Goal: Task Accomplishment & Management: Complete application form

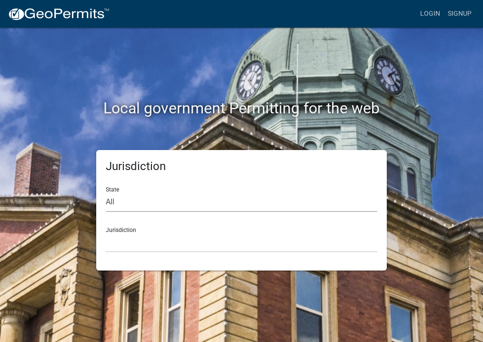
click at [128, 200] on select "All Colorado Georgia Indiana Iowa Kansas Minnesota Ohio South Carolina Wisconsin" at bounding box center [241, 202] width 271 height 20
select select "[US_STATE]"
click at [106, 192] on select "All Colorado Georgia Indiana Iowa Kansas Minnesota Ohio South Carolina Wisconsin" at bounding box center [241, 202] width 271 height 20
click at [135, 246] on select "Boone County, Iowa Butler County, Iowa Cerro Gordo County, Iowa City of Harlan,…" at bounding box center [241, 243] width 271 height 20
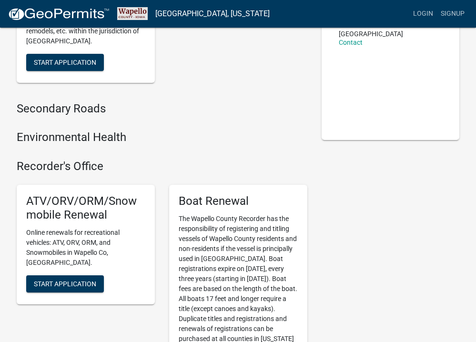
scroll to position [143, 0]
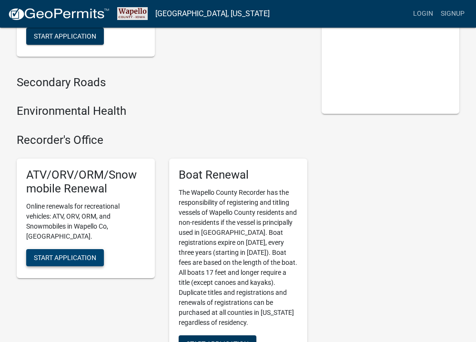
click at [67, 253] on span "Start Application" at bounding box center [65, 257] width 62 height 8
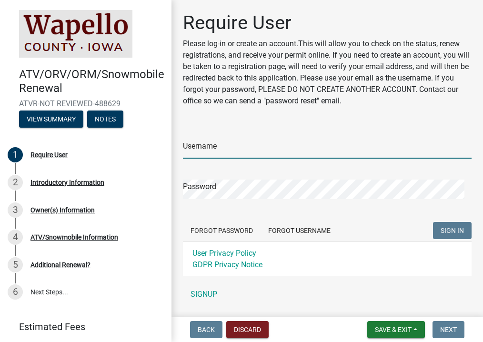
click at [229, 145] on input "Username" at bounding box center [327, 149] width 289 height 20
type input "RobandCindy"
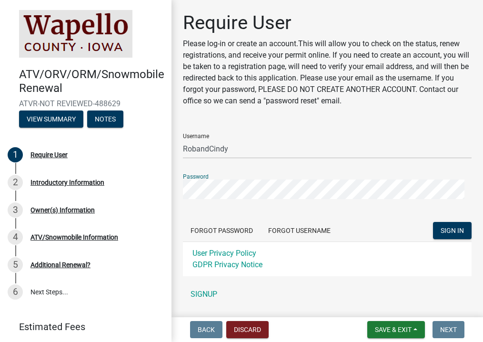
click at [433, 222] on button "SIGN IN" at bounding box center [452, 230] width 39 height 17
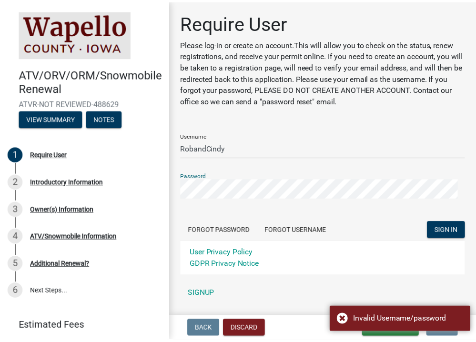
scroll to position [28, 0]
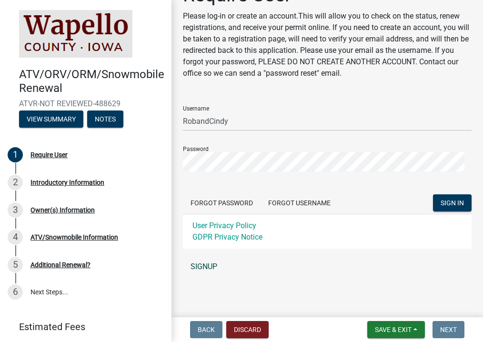
click at [199, 269] on link "SIGNUP" at bounding box center [327, 266] width 289 height 19
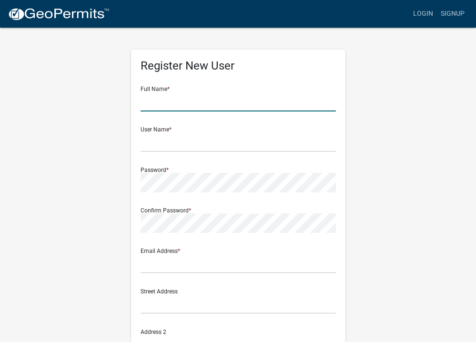
click at [168, 105] on input "text" at bounding box center [237, 102] width 195 height 20
type input "[PERSON_NAME]"
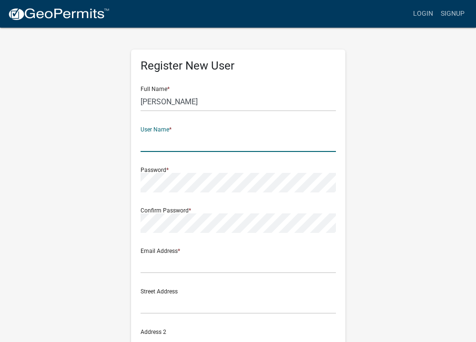
click at [198, 144] on input "text" at bounding box center [237, 142] width 195 height 20
type input "RobandCindy"
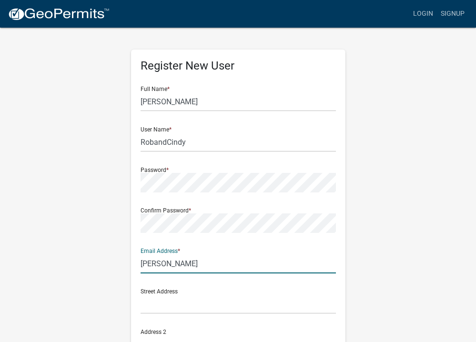
type input "[PERSON_NAME][EMAIL_ADDRESS][PERSON_NAME][PERSON_NAME][DOMAIN_NAME]"
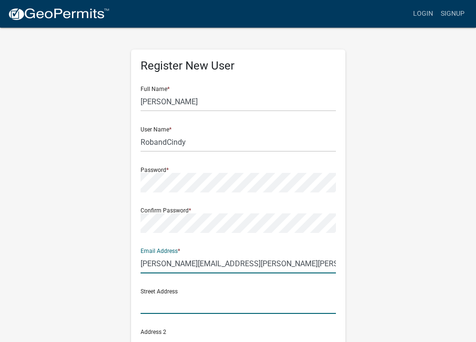
type input "[STREET_ADDRESS]"
type input "Ottumwa"
type input "[US_STATE]"
type input "52501"
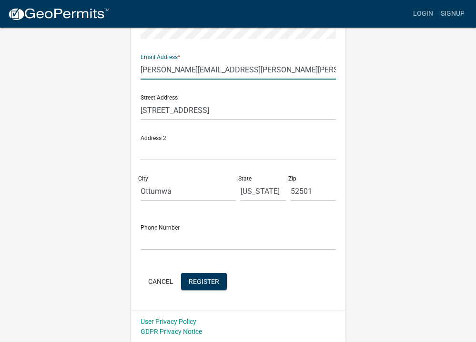
scroll to position [194, 0]
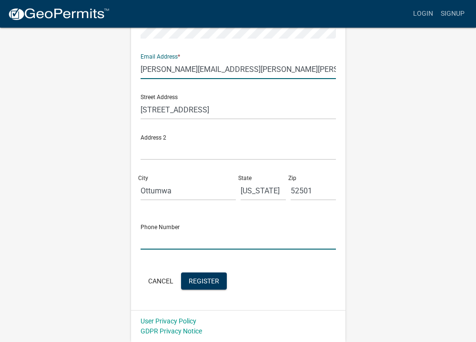
click at [195, 243] on input "text" at bounding box center [237, 240] width 195 height 20
type input "6416831052"
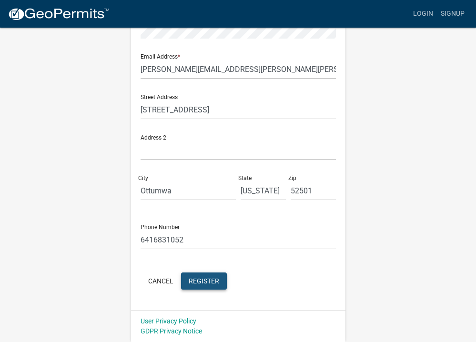
click at [202, 279] on span "Register" at bounding box center [204, 281] width 30 height 8
click at [194, 284] on span "Register" at bounding box center [204, 281] width 30 height 8
click at [195, 279] on span "Register" at bounding box center [204, 281] width 30 height 8
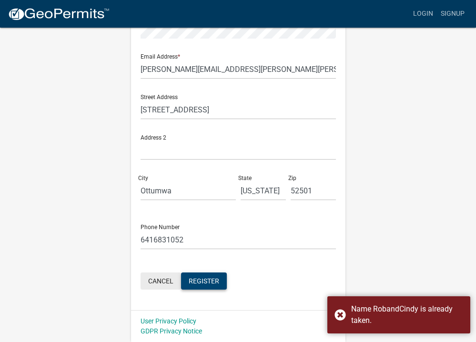
click at [164, 280] on button "Cancel" at bounding box center [160, 280] width 40 height 17
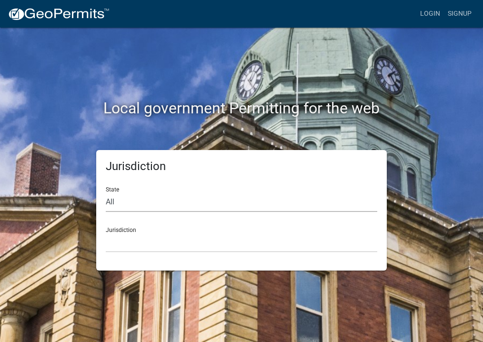
click at [140, 203] on select "All Colorado Georgia Indiana Iowa Kansas Minnesota Ohio South Carolina Wisconsin" at bounding box center [241, 202] width 271 height 20
select select "[US_STATE]"
click at [106, 192] on select "All Colorado Georgia Indiana Iowa Kansas Minnesota Ohio South Carolina Wisconsin" at bounding box center [241, 202] width 271 height 20
click at [119, 246] on select "Boone County, Iowa Butler County, Iowa Cerro Gordo County, Iowa City of Harlan,…" at bounding box center [241, 243] width 271 height 20
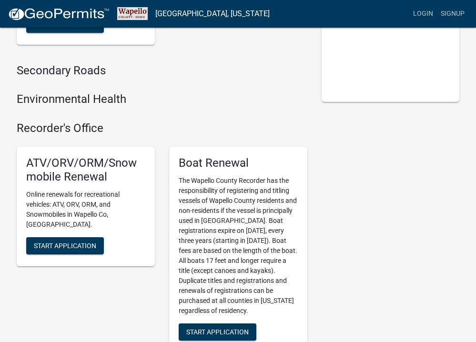
scroll to position [190, 0]
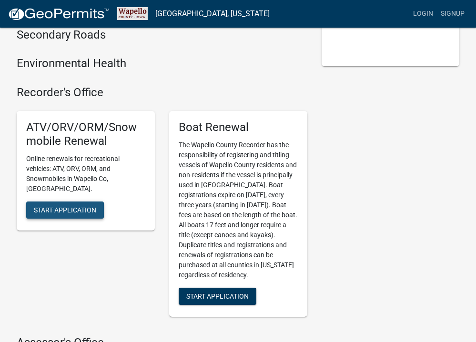
click at [68, 206] on span "Start Application" at bounding box center [65, 210] width 62 height 8
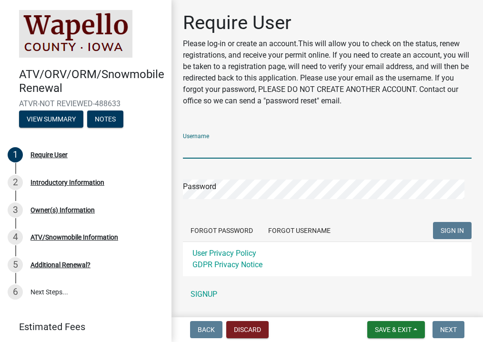
click at [238, 152] on input "Username" at bounding box center [327, 149] width 289 height 20
type input "RobandCindy"
click at [228, 230] on button "Forgot Password" at bounding box center [222, 230] width 78 height 17
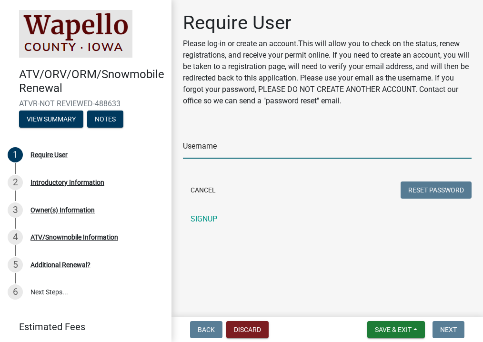
click at [203, 151] on input "Username" at bounding box center [327, 149] width 289 height 20
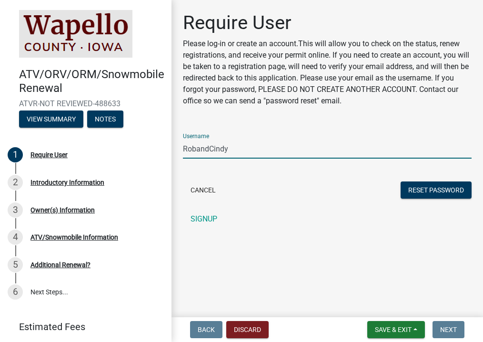
type input "RobandCindy"
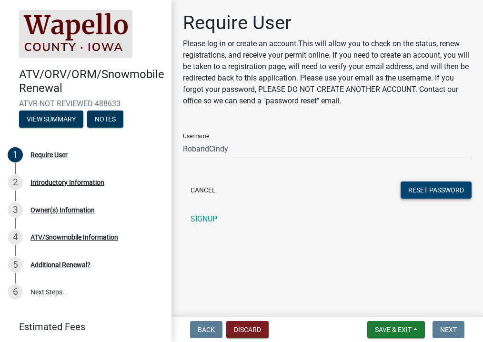
click at [424, 193] on button "Reset Password" at bounding box center [435, 189] width 71 height 17
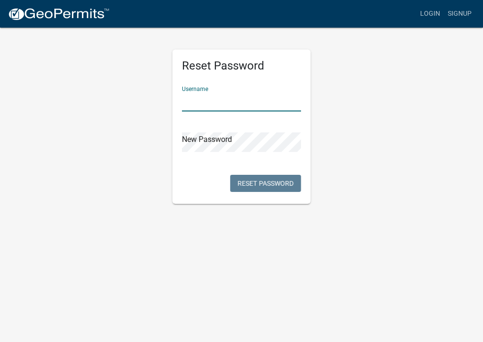
click at [226, 106] on input "text" at bounding box center [241, 102] width 119 height 20
type input "RobandCindy"
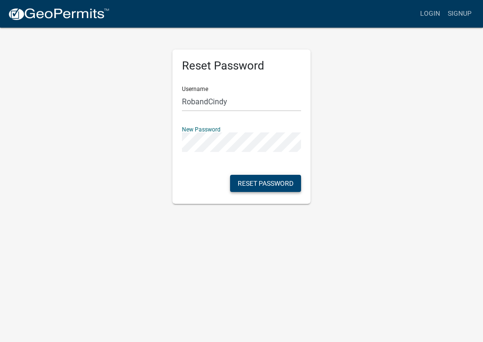
click at [242, 178] on button "Reset Password" at bounding box center [265, 183] width 71 height 17
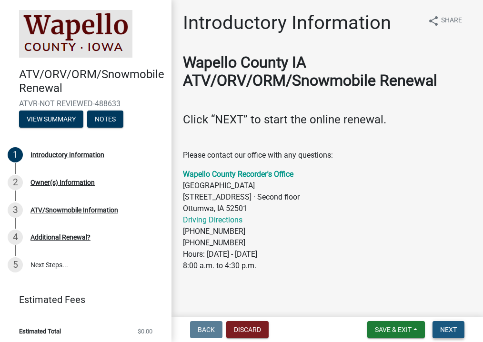
click at [449, 328] on span "Next" at bounding box center [448, 330] width 17 height 8
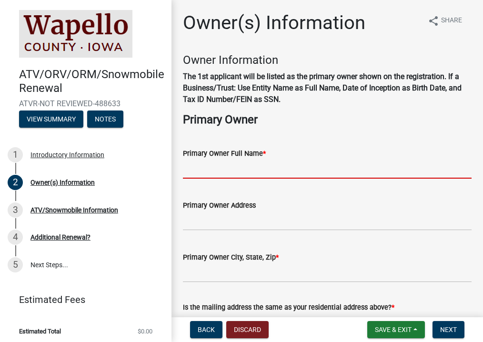
click at [236, 166] on input "Primary Owner Full Name *" at bounding box center [327, 169] width 289 height 20
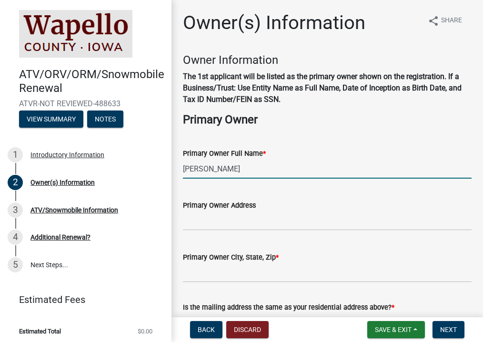
type input "[PERSON_NAME]"
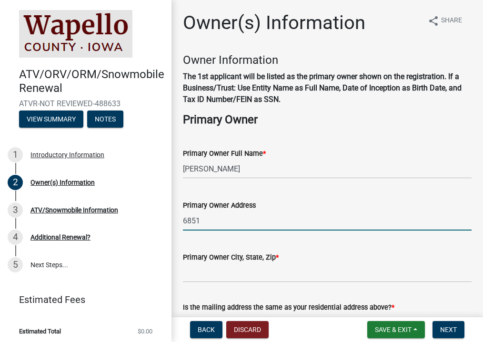
type input "[STREET_ADDRESS]"
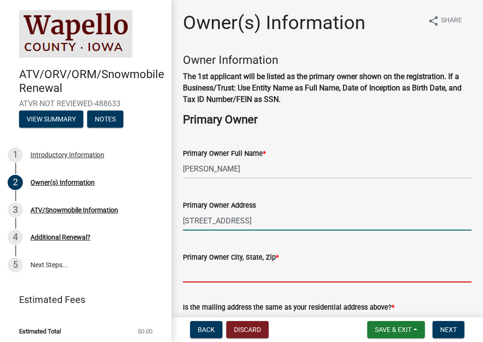
type input "Ottumwa"
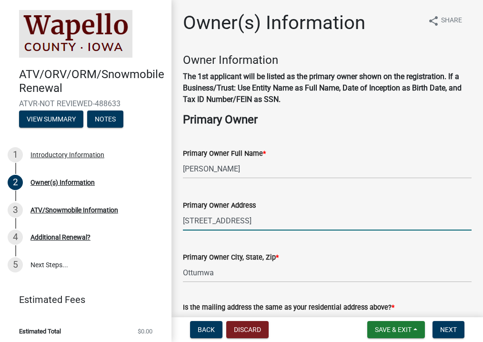
type input "[PERSON_NAME][EMAIL_ADDRESS][PERSON_NAME][PERSON_NAME][DOMAIN_NAME]"
type input "[US_STATE]"
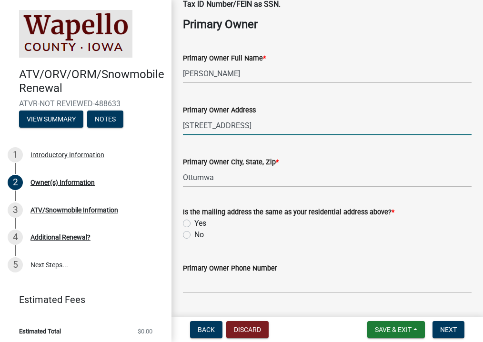
scroll to position [190, 0]
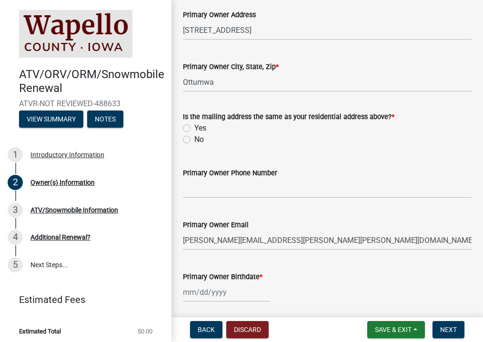
click at [194, 128] on label "Yes" at bounding box center [200, 127] width 12 height 11
click at [194, 128] on input "Yes" at bounding box center [197, 125] width 6 height 6
radio input "true"
click at [200, 189] on input "Primary Owner Phone Number" at bounding box center [327, 189] width 289 height 20
type input "[PHONE_NUMBER]"
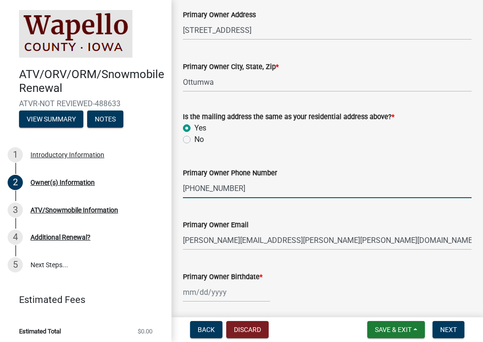
scroll to position [238, 0]
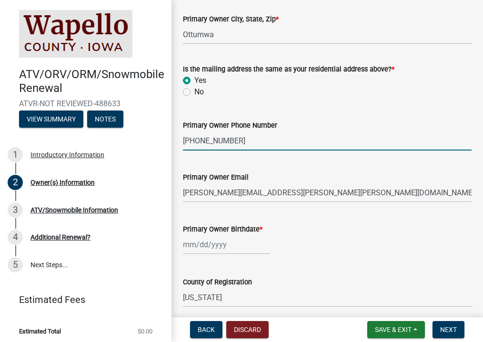
select select "10"
select select "2025"
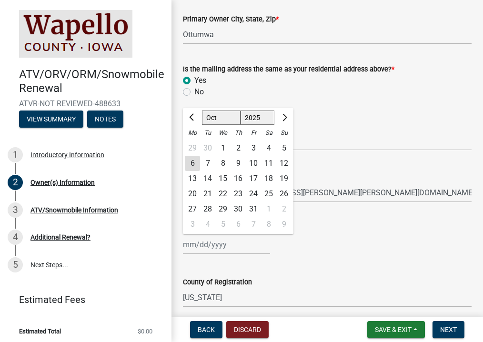
click at [184, 245] on input "Primary Owner Birthdate *" at bounding box center [226, 245] width 87 height 20
click at [197, 116] on button "Previous month" at bounding box center [192, 117] width 11 height 15
click at [189, 114] on button "Previous month" at bounding box center [192, 117] width 11 height 15
click at [188, 115] on button "Previous month" at bounding box center [192, 117] width 11 height 15
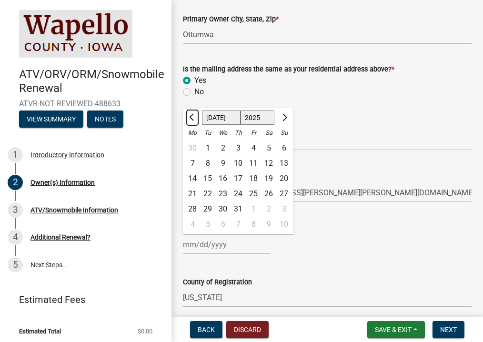
select select "6"
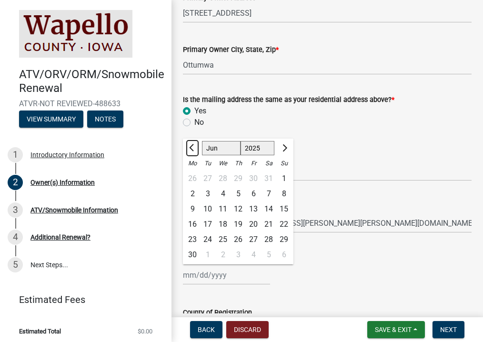
scroll to position [190, 0]
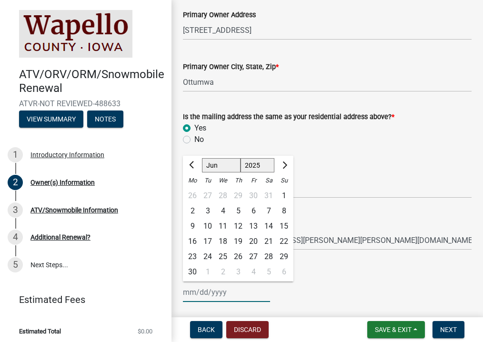
click at [256, 168] on select "1525 1526 1527 1528 1529 1530 1531 1532 1533 1534 1535 1536 1537 1538 1539 1540…" at bounding box center [257, 165] width 34 height 14
select select "1971"
click at [240, 158] on select "1525 1526 1527 1528 1529 1530 1531 1532 1533 1534 1535 1536 1537 1538 1539 1540…" at bounding box center [257, 165] width 34 height 14
click at [208, 167] on select "Jan Feb Mar Apr May Jun [DATE] Aug Sep Oct Nov Dec" at bounding box center [221, 165] width 39 height 14
select select "2"
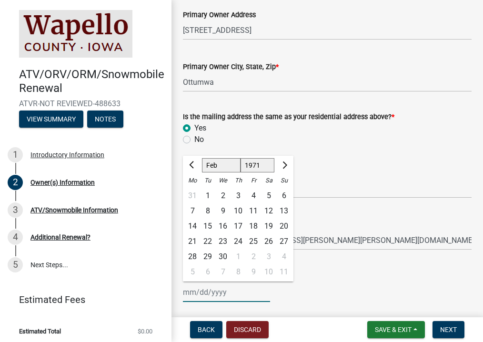
click at [202, 158] on select "Jan Feb Mar Apr May Jun [DATE] Aug Sep Oct Nov Dec" at bounding box center [221, 165] width 39 height 14
click at [254, 238] on div "26" at bounding box center [253, 241] width 15 height 15
type input "[DATE]"
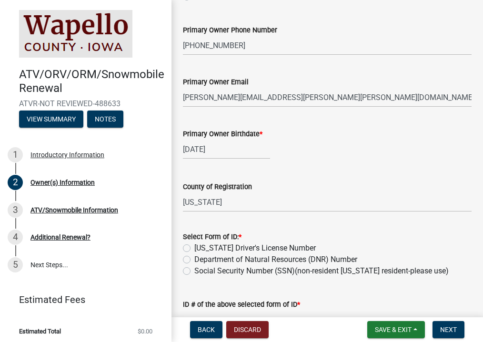
scroll to position [381, 0]
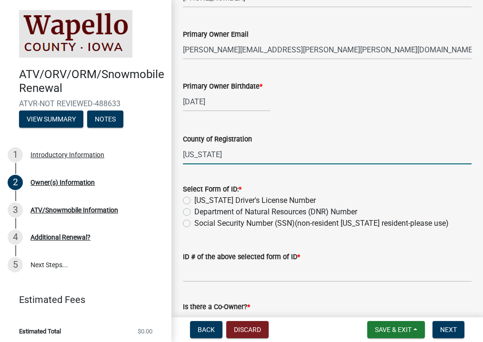
click at [207, 160] on input "[US_STATE]" at bounding box center [327, 155] width 289 height 20
click at [340, 248] on div "ID # of the above selected form of ID *" at bounding box center [327, 260] width 289 height 44
click at [189, 229] on wm-data-entity-input "Select Form of ID: * [US_STATE] Driver's License Number Department of Natural R…" at bounding box center [327, 205] width 289 height 66
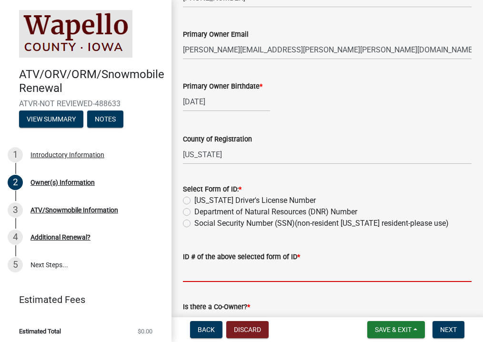
click at [208, 273] on input "ID # of the above selected form of ID *" at bounding box center [327, 272] width 289 height 20
type input "4"
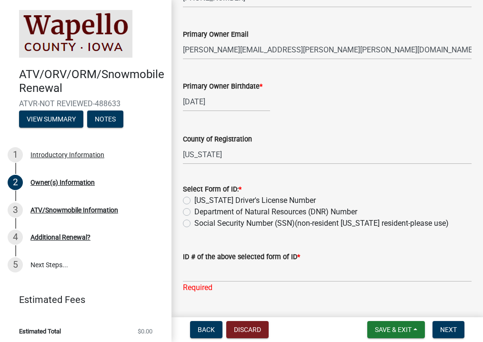
click at [194, 212] on label "Department of Natural Resources (DNR) Number" at bounding box center [275, 211] width 163 height 11
click at [194, 212] on input "Department of Natural Resources (DNR) Number" at bounding box center [197, 209] width 6 height 6
radio input "true"
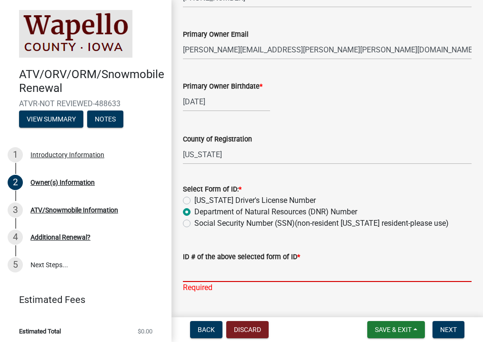
click at [190, 269] on input "ID # of the above selected form of ID *" at bounding box center [327, 272] width 289 height 20
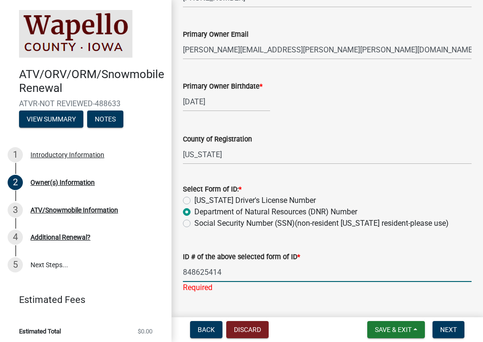
type input "848625414"
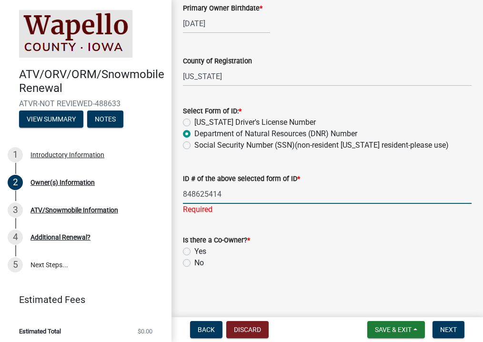
scroll to position [460, 0]
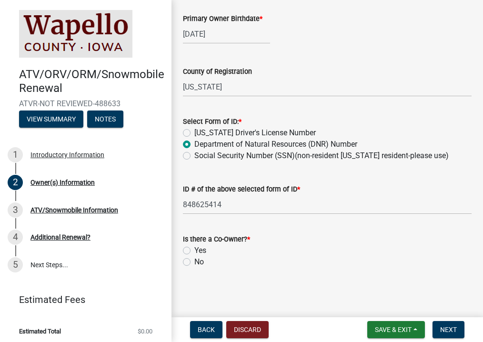
click at [194, 249] on label "Yes" at bounding box center [200, 250] width 12 height 11
click at [194, 249] on input "Yes" at bounding box center [197, 248] width 6 height 6
radio input "true"
click at [433, 327] on button "Next" at bounding box center [448, 329] width 32 height 17
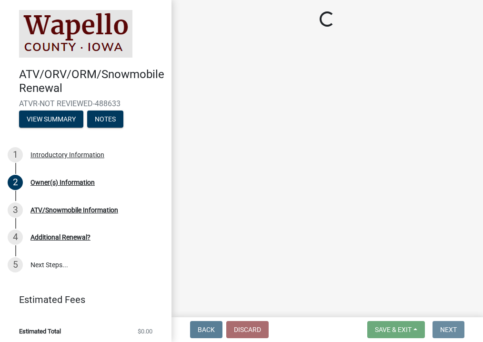
scroll to position [0, 0]
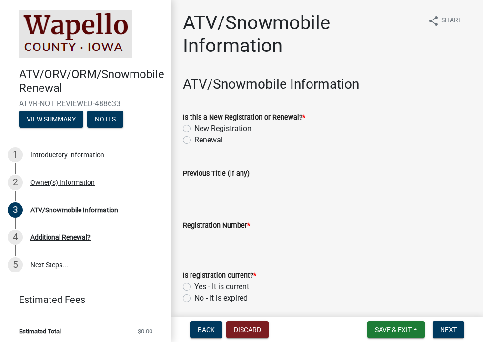
click at [194, 141] on label "Renewal" at bounding box center [208, 139] width 29 height 11
click at [194, 140] on input "Renewal" at bounding box center [197, 137] width 6 height 6
radio input "true"
click at [202, 192] on input "Previous Title (if any)" at bounding box center [327, 189] width 289 height 20
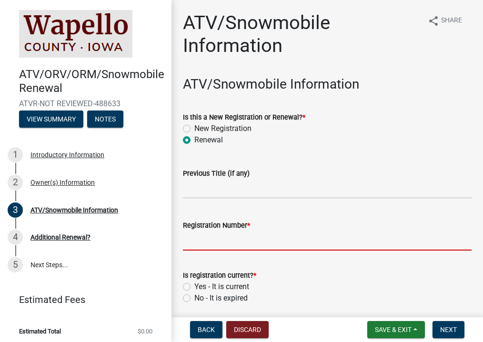
click at [196, 242] on input "Registration Number *" at bounding box center [327, 241] width 289 height 20
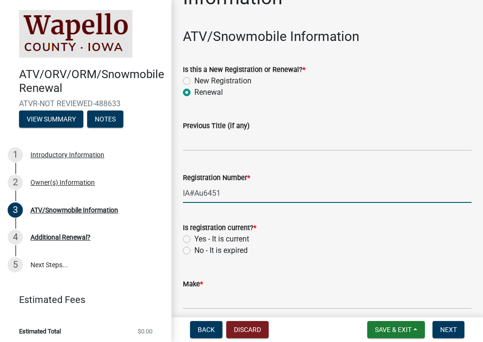
type input "IA#Au6451"
click at [194, 239] on label "Yes - It is current" at bounding box center [221, 238] width 55 height 11
click at [194, 239] on input "Yes - It is current" at bounding box center [197, 236] width 6 height 6
radio input "true"
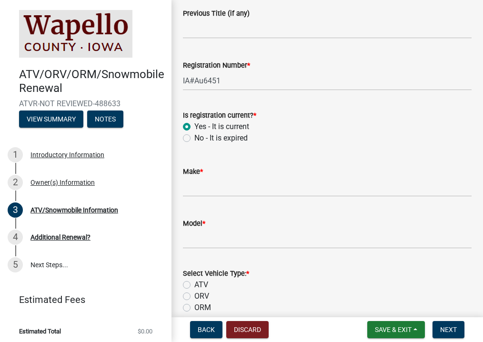
scroll to position [190, 0]
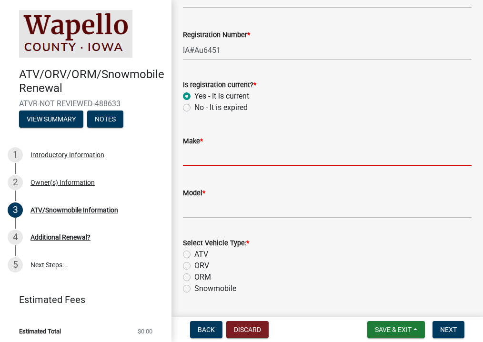
click at [234, 158] on input "Make *" at bounding box center [327, 157] width 289 height 20
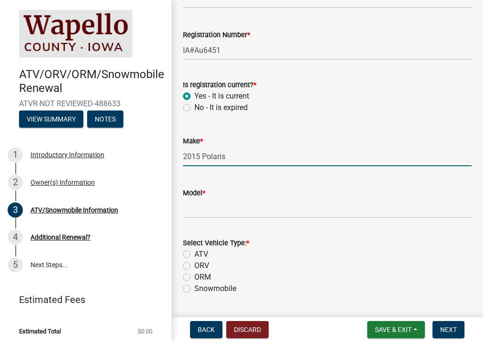
type input "2015 Polaris"
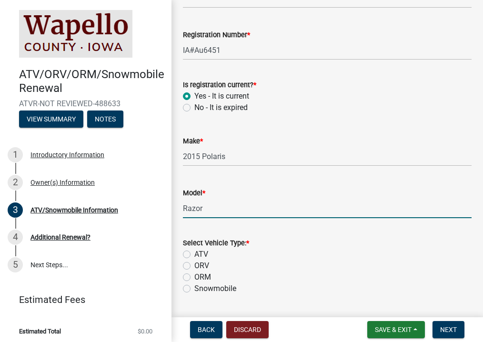
type input "Razor"
click at [194, 266] on label "ORV" at bounding box center [201, 265] width 15 height 11
click at [194, 266] on input "ORV" at bounding box center [197, 263] width 6 height 6
radio input "true"
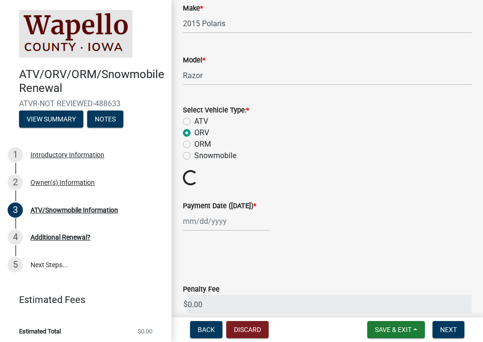
scroll to position [333, 0]
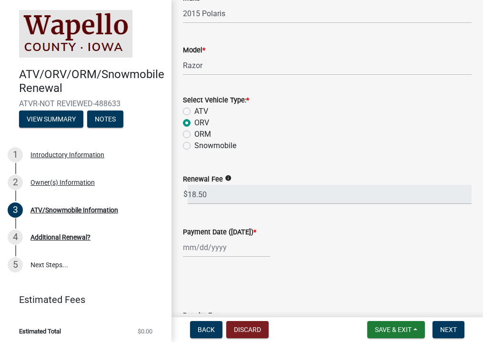
click at [236, 233] on label "Payment Date ([DATE]) *" at bounding box center [219, 232] width 73 height 7
click at [236, 238] on input "Payment Date ([DATE]) *" at bounding box center [226, 248] width 87 height 20
select select "10"
select select "2025"
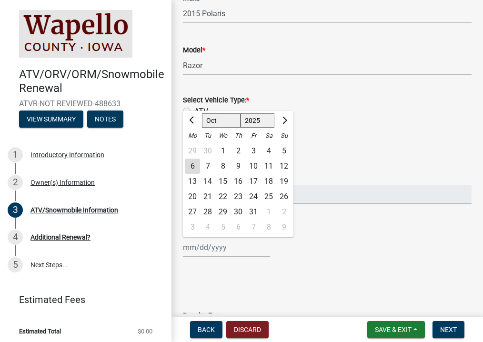
click at [193, 167] on div "6" at bounding box center [192, 166] width 15 height 15
type input "[DATE]"
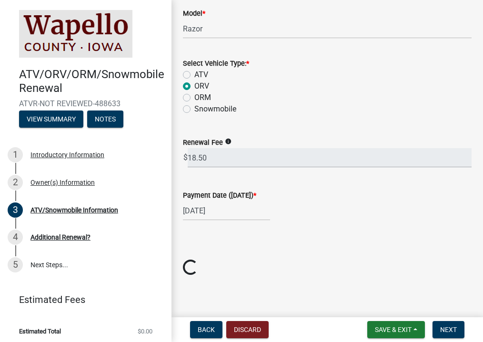
scroll to position [406, 0]
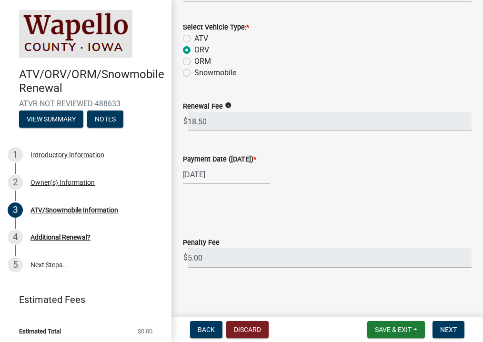
drag, startPoint x: 215, startPoint y: 259, endPoint x: 179, endPoint y: 249, distance: 37.8
click at [180, 250] on div "Penalty Fee $ 5.00" at bounding box center [327, 245] width 303 height 44
click at [442, 334] on button "Next" at bounding box center [448, 329] width 32 height 17
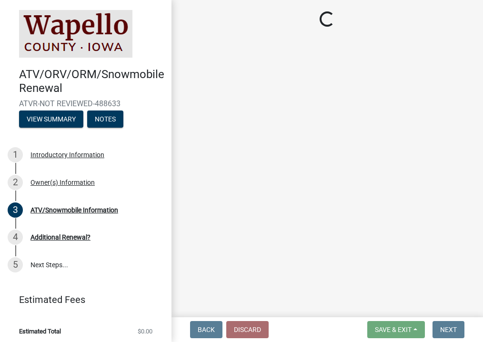
scroll to position [0, 0]
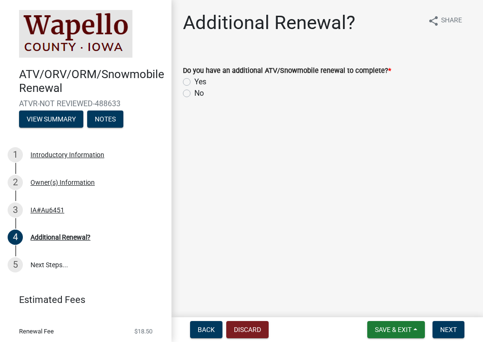
click at [194, 95] on label "No" at bounding box center [199, 93] width 10 height 11
click at [194, 94] on input "No" at bounding box center [197, 91] width 6 height 6
radio input "true"
click at [443, 331] on span "Next" at bounding box center [448, 330] width 17 height 8
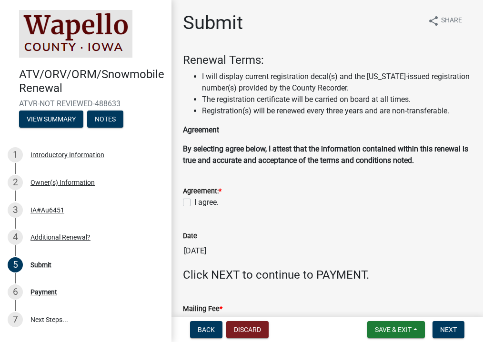
click at [194, 203] on label "I agree." at bounding box center [206, 202] width 24 height 11
click at [194, 203] on input "I agree." at bounding box center [197, 200] width 6 height 6
checkbox input "true"
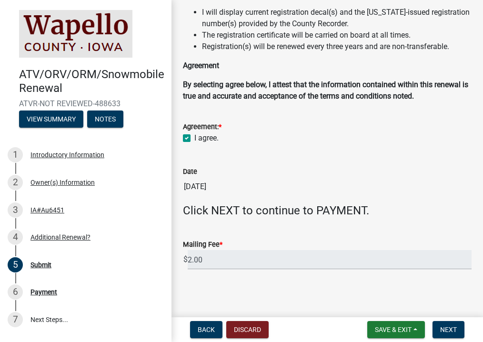
scroll to position [66, 0]
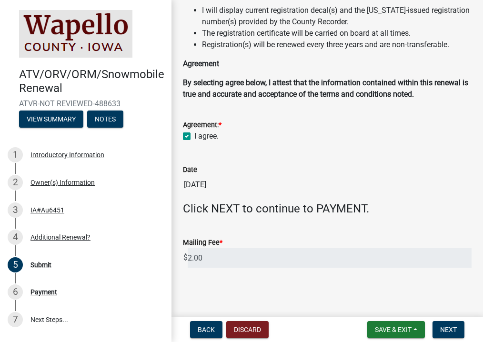
click at [440, 302] on main "Submit share Share Renewal Terms: I will display current registration decal(s) …" at bounding box center [326, 156] width 311 height 313
click at [451, 326] on span "Next" at bounding box center [448, 330] width 17 height 8
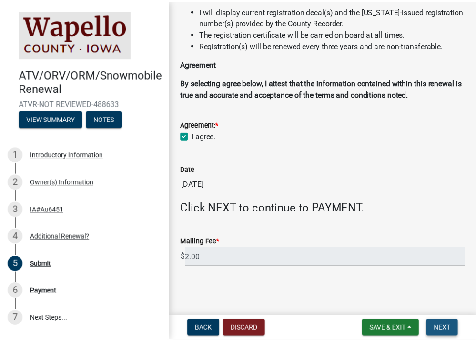
scroll to position [0, 0]
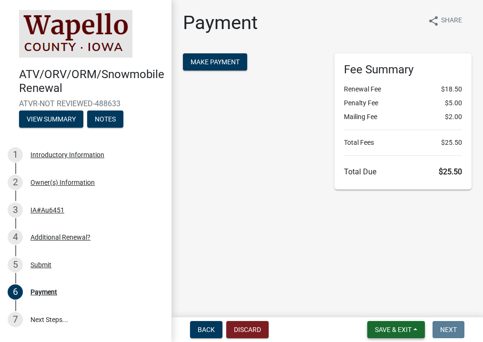
click at [397, 327] on span "Save & Exit" at bounding box center [393, 330] width 37 height 8
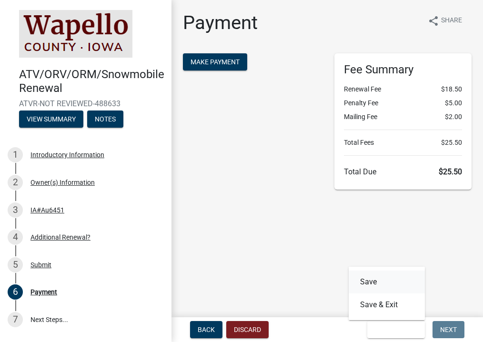
click at [363, 283] on button "Save" at bounding box center [387, 281] width 76 height 23
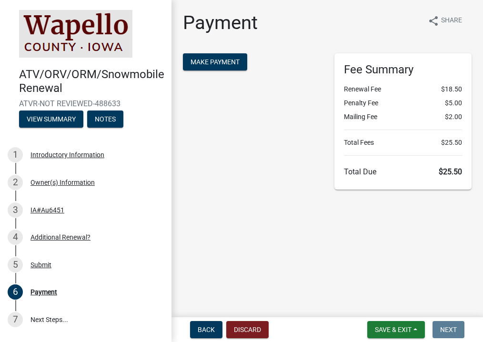
click at [308, 137] on div "Make Payment" at bounding box center [251, 121] width 151 height 136
click at [369, 326] on button "Save & Exit" at bounding box center [396, 329] width 58 height 17
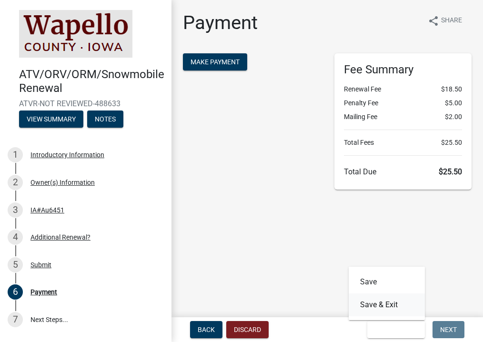
click at [369, 303] on button "Save & Exit" at bounding box center [387, 304] width 76 height 23
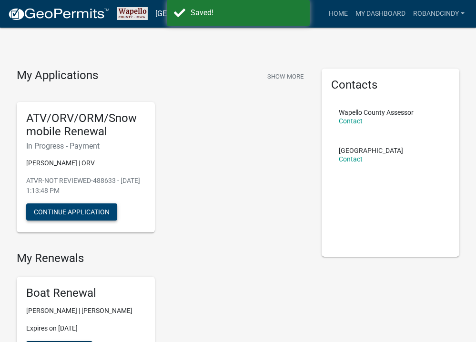
click at [67, 218] on button "Continue Application" at bounding box center [71, 211] width 91 height 17
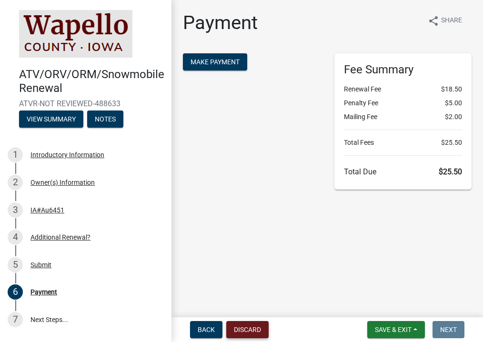
click at [249, 333] on button "Discard" at bounding box center [247, 329] width 42 height 17
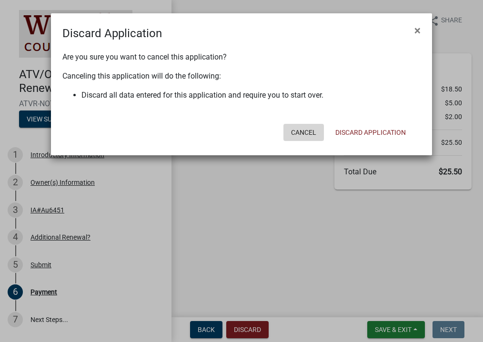
click at [308, 133] on button "Cancel" at bounding box center [303, 132] width 40 height 17
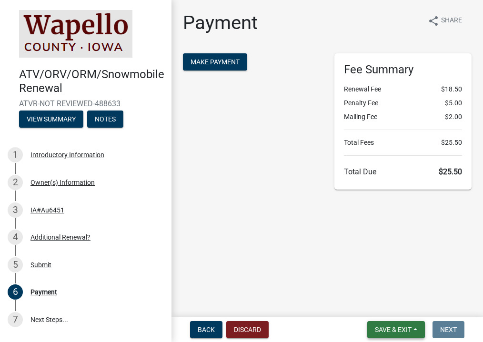
click at [396, 324] on button "Save & Exit" at bounding box center [396, 329] width 58 height 17
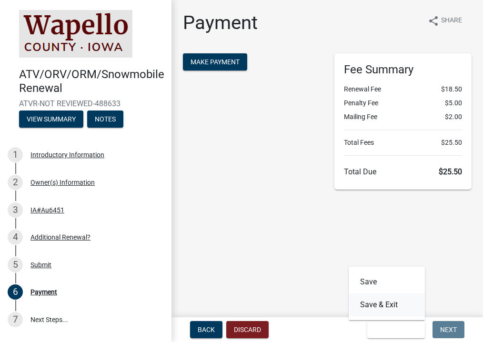
click at [378, 304] on button "Save & Exit" at bounding box center [387, 304] width 76 height 23
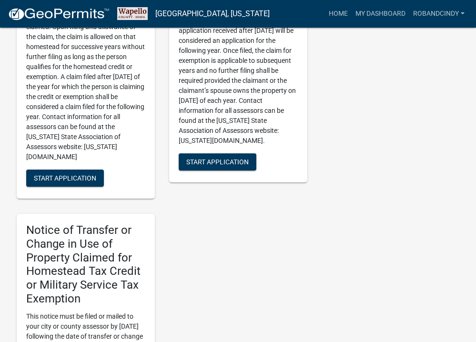
scroll to position [948, 0]
